Goal: Find specific page/section: Find specific page/section

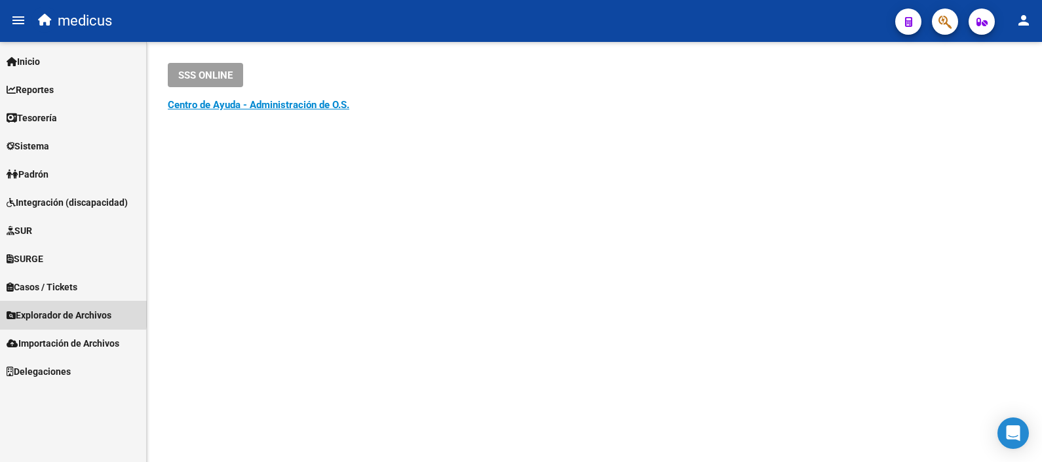
click at [73, 313] on span "Explorador de Archivos" at bounding box center [59, 315] width 105 height 14
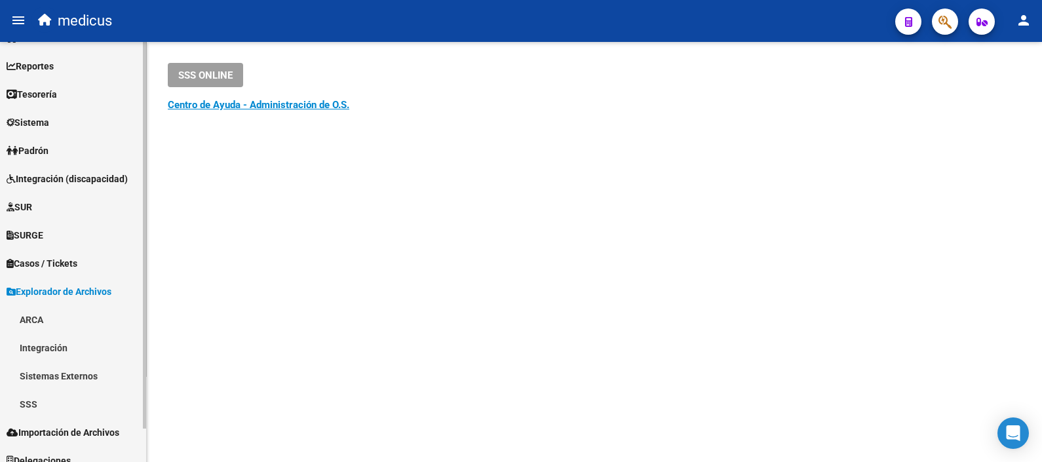
scroll to position [35, 0]
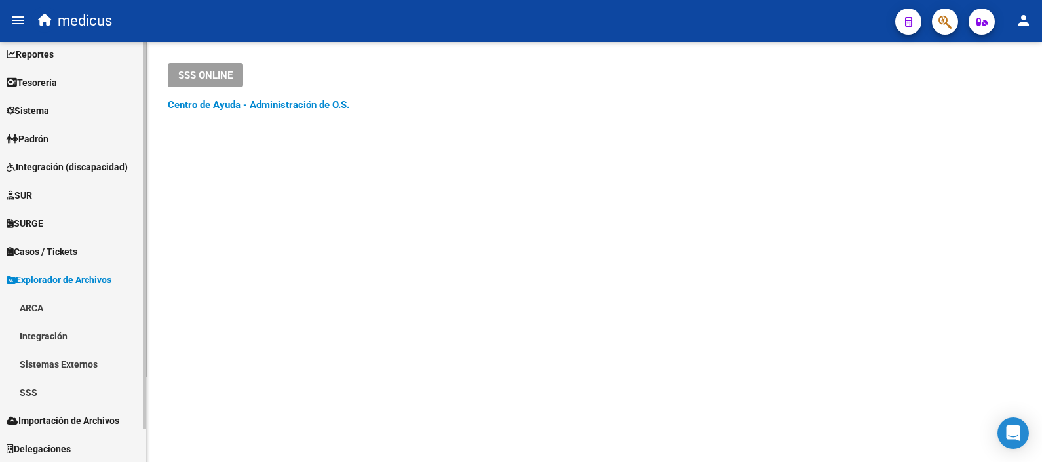
click at [32, 392] on link "SSS" at bounding box center [73, 392] width 146 height 28
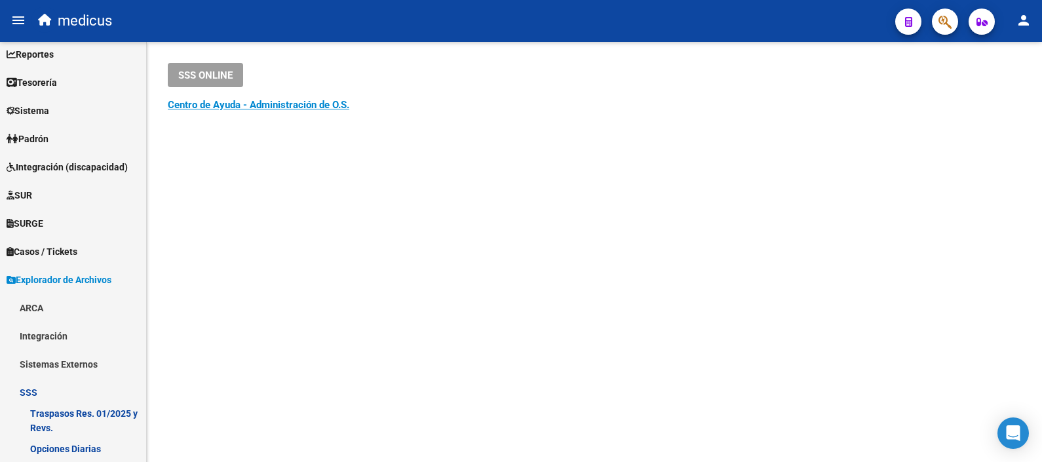
click at [570, 282] on mat-sidenav-content "SSS ONLINE Instructivos y Video Tutoriales SAAS Centro de Ayuda - Administració…" at bounding box center [594, 252] width 895 height 420
click at [31, 384] on link "SSS" at bounding box center [73, 392] width 146 height 28
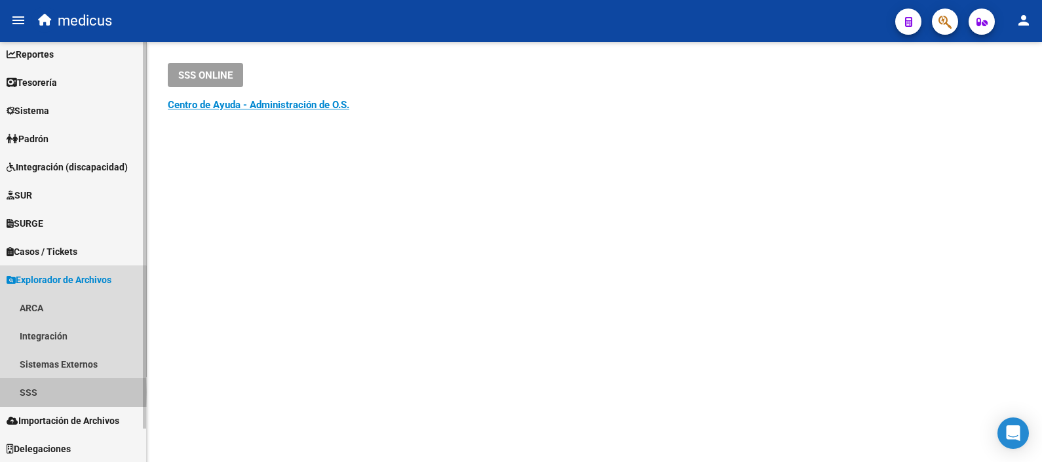
click at [25, 391] on link "SSS" at bounding box center [73, 392] width 146 height 28
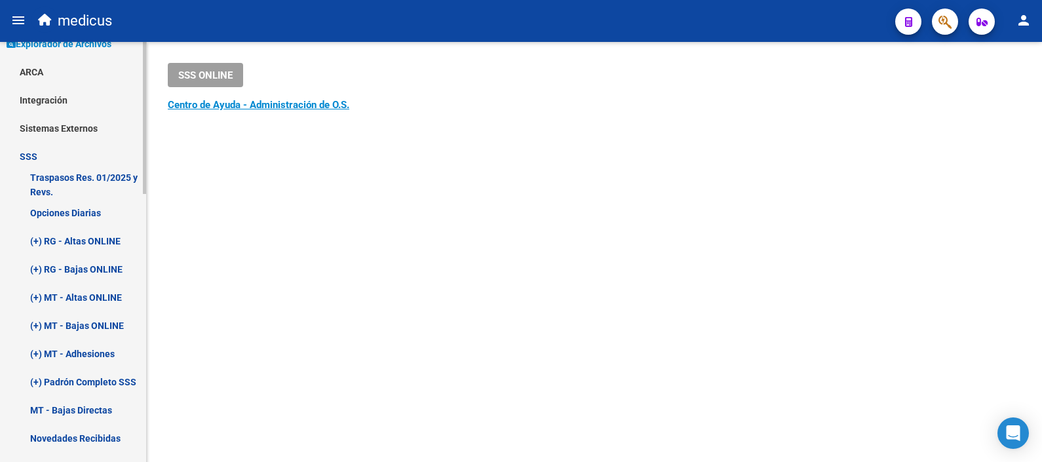
scroll to position [281, 0]
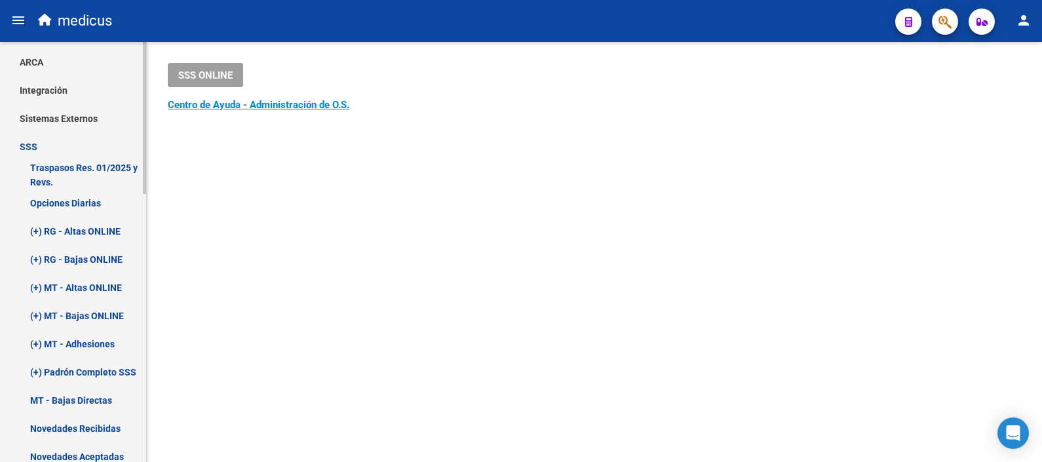
click at [73, 165] on link "Traspasos Res. 01/2025 y Revs." at bounding box center [73, 175] width 146 height 28
